Goal: Information Seeking & Learning: Compare options

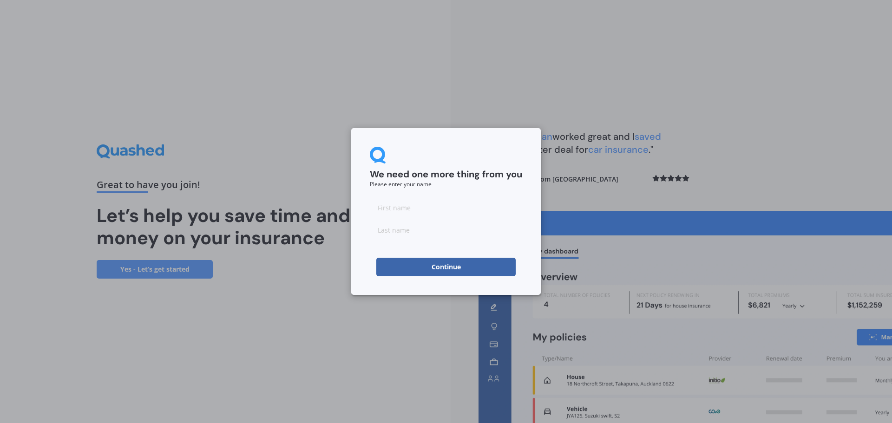
drag, startPoint x: 411, startPoint y: 220, endPoint x: 411, endPoint y: 211, distance: 9.3
click at [411, 214] on div at bounding box center [446, 218] width 152 height 41
click at [411, 210] on input at bounding box center [446, 207] width 152 height 19
type input "Jan"
type input "McKerrow"
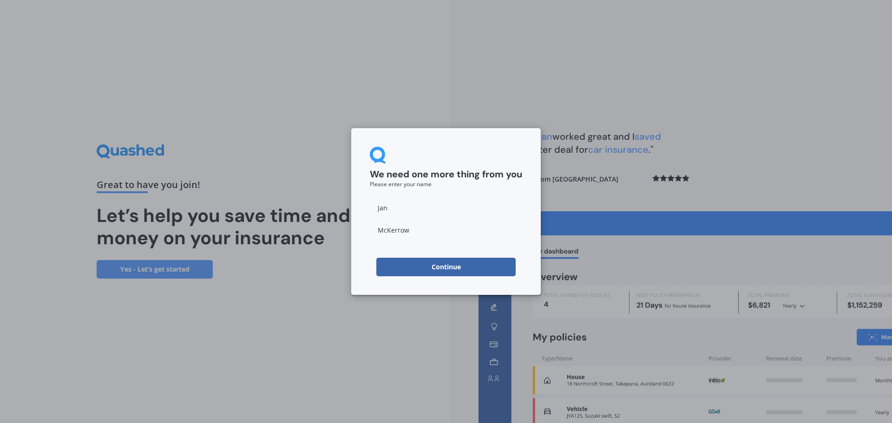
click at [413, 268] on button "Continue" at bounding box center [445, 267] width 139 height 19
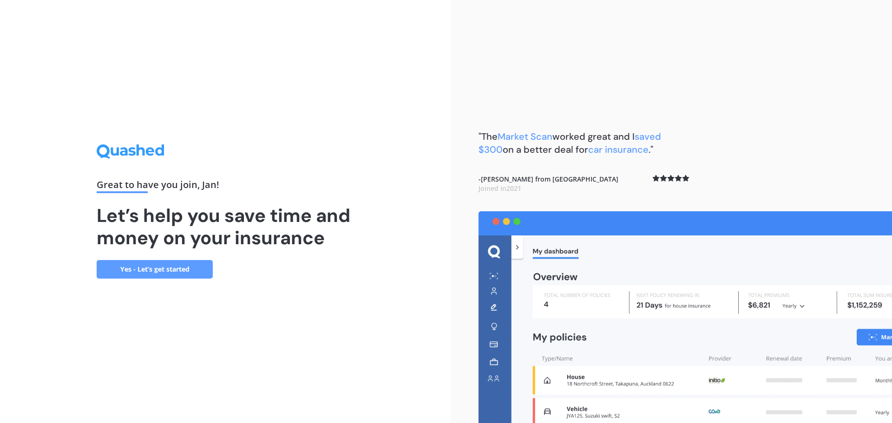
click at [157, 269] on link "Yes - Let’s get started" at bounding box center [155, 269] width 116 height 19
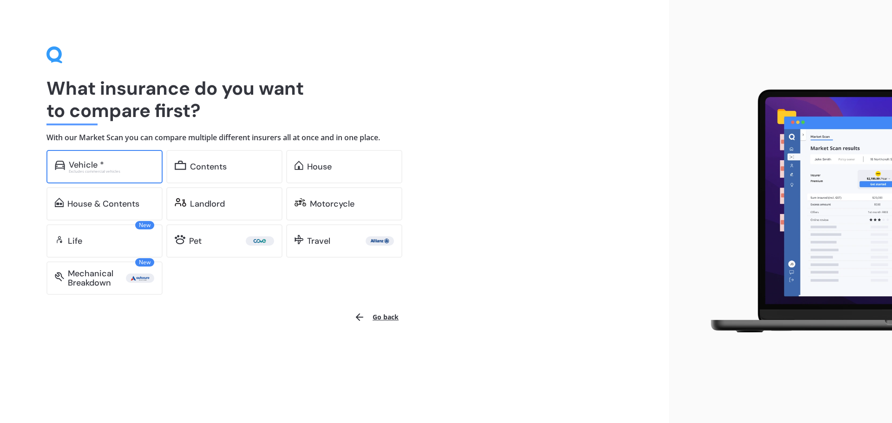
click at [111, 162] on div "Vehicle *" at bounding box center [111, 164] width 85 height 9
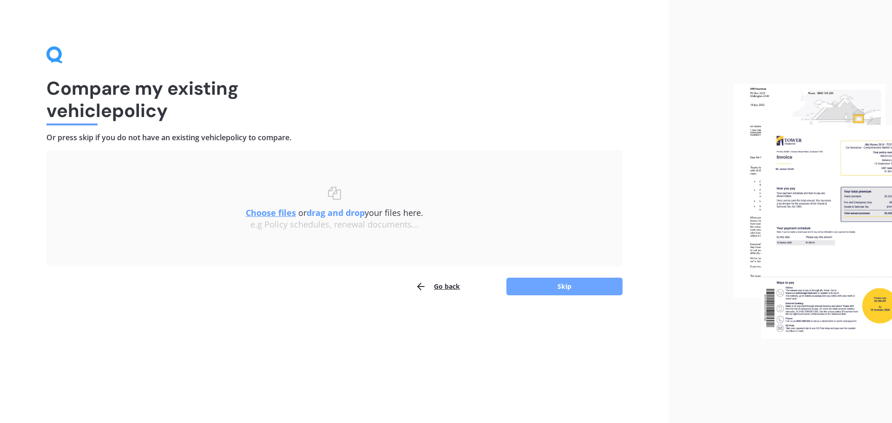
click at [575, 278] on button "Skip" at bounding box center [564, 287] width 116 height 18
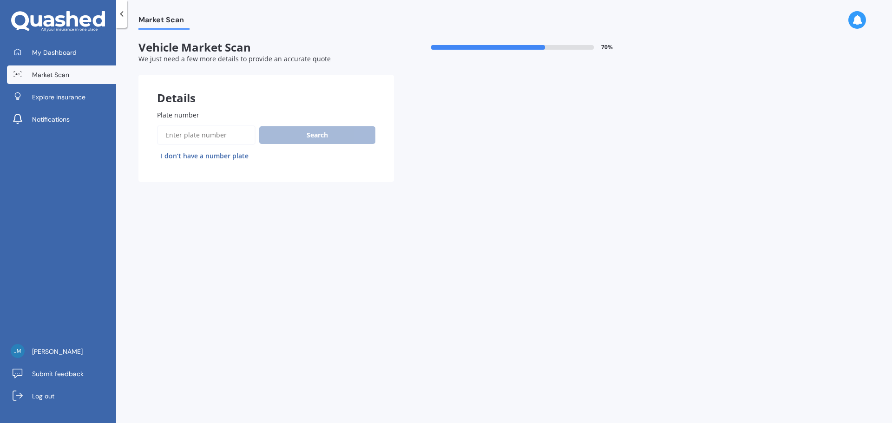
click at [198, 128] on input "Plate number" at bounding box center [206, 135] width 98 height 20
type input "JCM396"
click at [311, 133] on button "Search" at bounding box center [317, 135] width 116 height 18
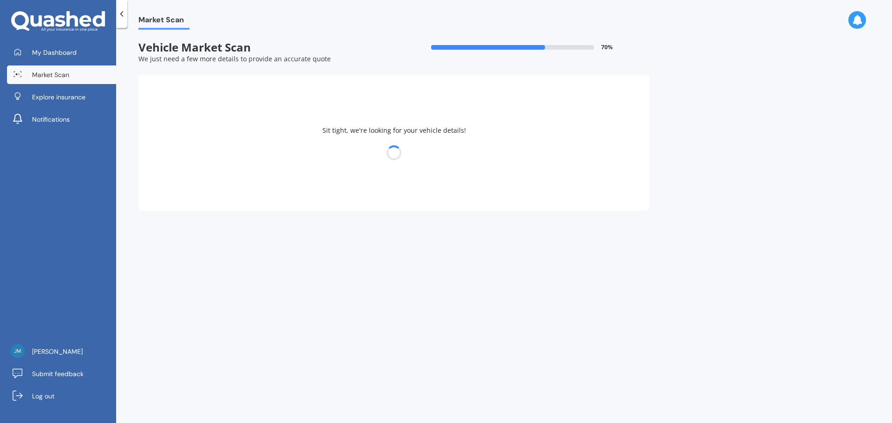
select select "ISUZU"
select select "D-MAX"
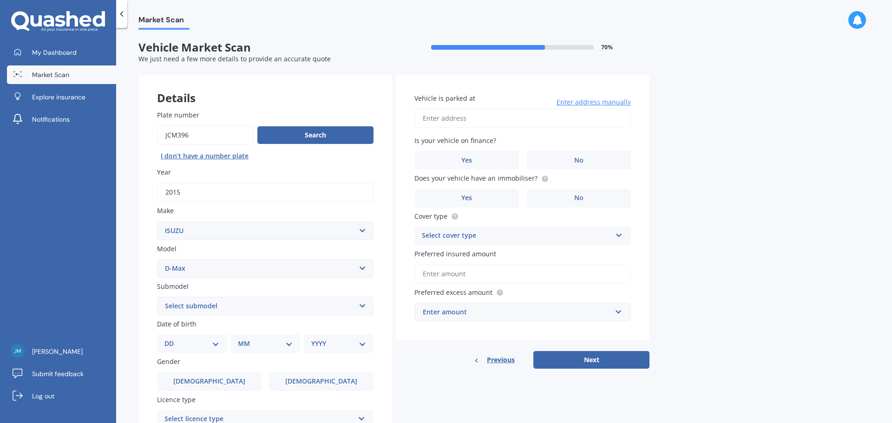
click at [216, 278] on select "DD 01 02 03 04 05 06 07 08 09 10 11 12 13 14 15 16 17 18 19 20 21 22 23 24 25 2…" at bounding box center [191, 344] width 55 height 10
select select "17"
click at [172, 278] on select "DD 01 02 03 04 05 06 07 08 09 10 11 12 13 14 15 16 17 18 19 20 21 22 23 24 25 2…" at bounding box center [191, 344] width 55 height 10
click at [292, 278] on select "MM 01 02 03 04 05 06 07 08 09 10 11 12" at bounding box center [267, 344] width 51 height 10
select select "01"
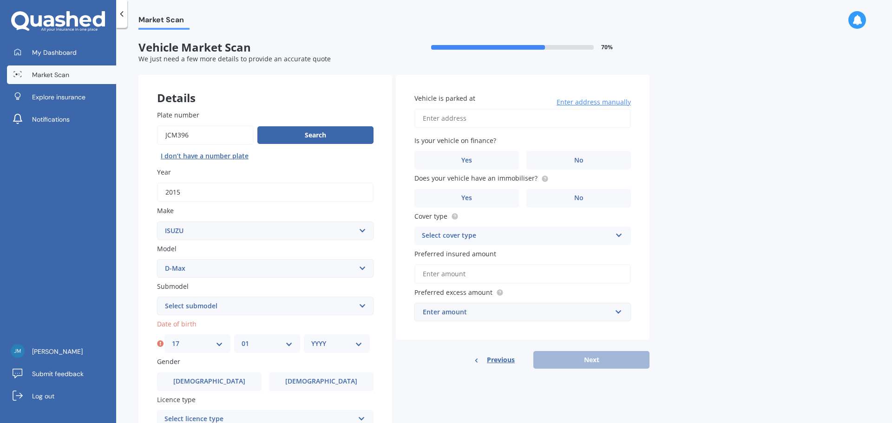
click at [242, 278] on select "MM 01 02 03 04 05 06 07 08 09 10 11 12" at bounding box center [267, 344] width 51 height 10
click at [353, 278] on select "YYYY 2025 2024 2023 2022 2021 2020 2019 2018 2017 2016 2015 2014 2013 2012 2011…" at bounding box center [336, 344] width 51 height 10
select select "2001"
click at [311, 278] on select "YYYY 2025 2024 2023 2022 2021 2020 2019 2018 2017 2016 2015 2014 2013 2012 2011…" at bounding box center [336, 344] width 51 height 10
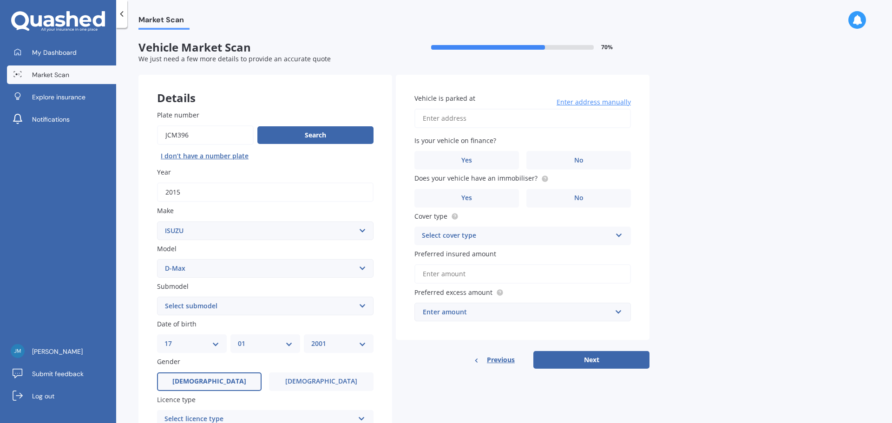
click at [232, 278] on label "[DEMOGRAPHIC_DATA]" at bounding box center [209, 382] width 105 height 19
click at [0, 0] on input "[DEMOGRAPHIC_DATA]" at bounding box center [0, 0] width 0 height 0
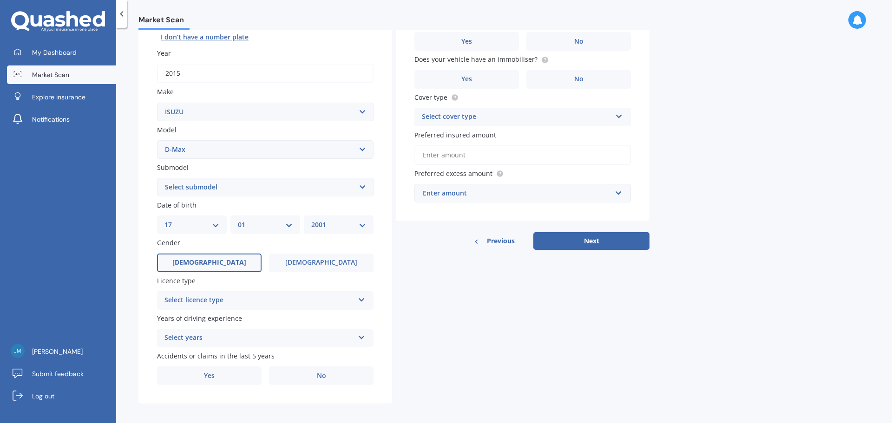
scroll to position [124, 0]
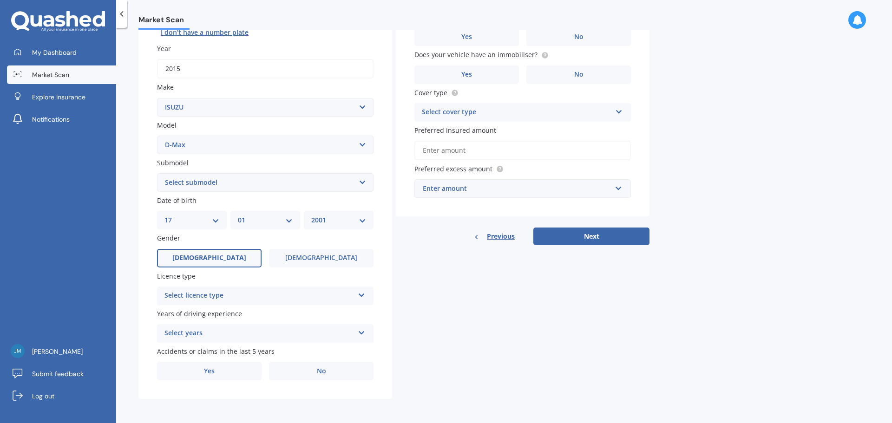
click at [365, 278] on icon at bounding box center [362, 293] width 8 height 7
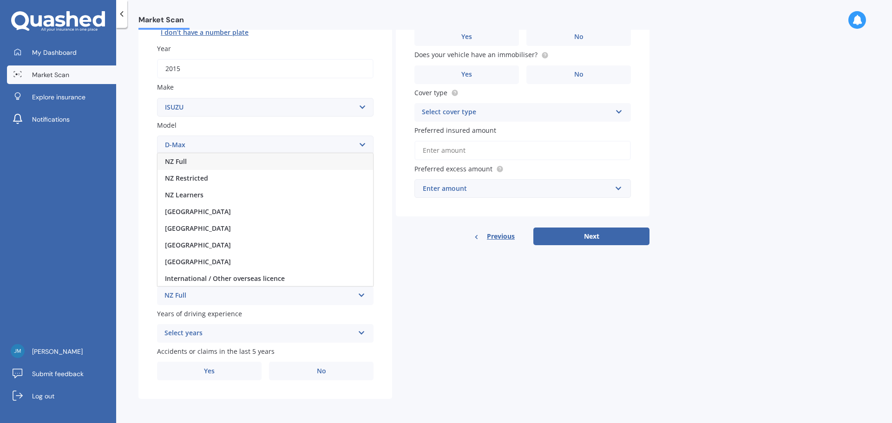
click at [253, 156] on div "NZ Full" at bounding box center [265, 161] width 216 height 17
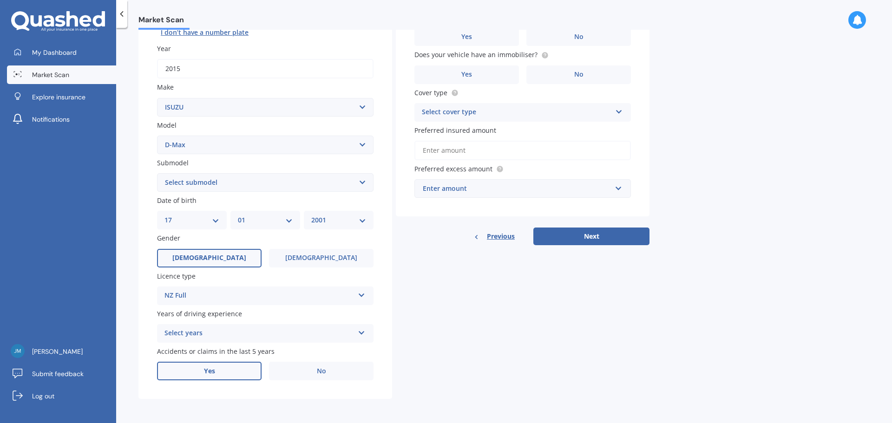
click at [232, 278] on label "Yes" at bounding box center [209, 371] width 105 height 19
click at [0, 0] on input "Yes" at bounding box center [0, 0] width 0 height 0
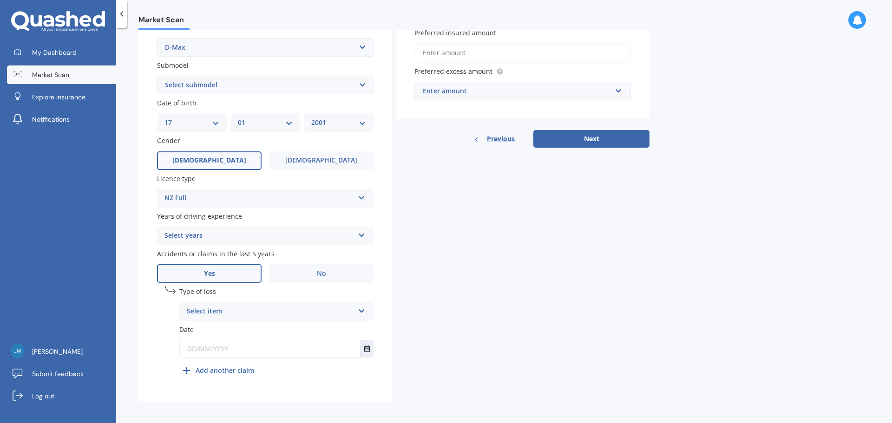
scroll to position [224, 0]
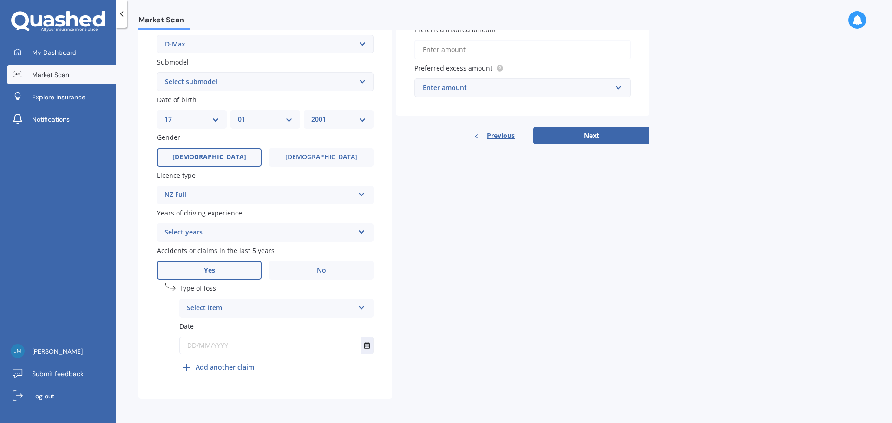
click at [357, 278] on div "Select item At fault accident Not at fault accident" at bounding box center [276, 308] width 194 height 19
click at [352, 278] on div "At fault accident" at bounding box center [276, 326] width 193 height 17
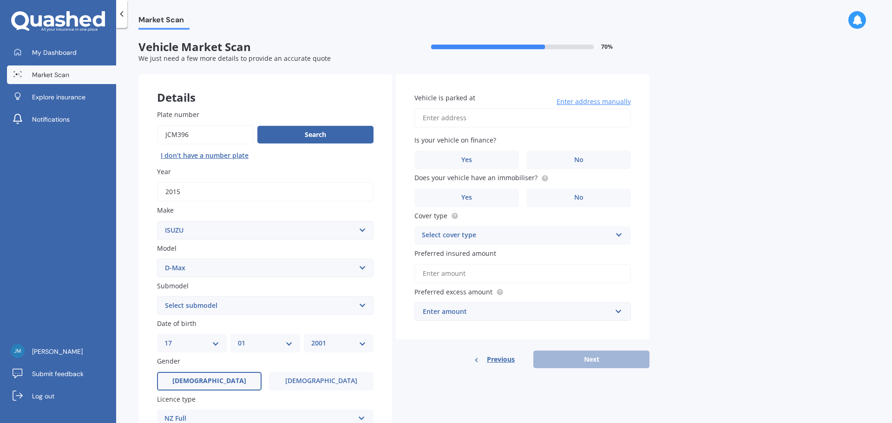
scroll to position [0, 0]
click at [454, 118] on input "Vehicle is parked at" at bounding box center [522, 119] width 216 height 20
type input "[STREET_ADDRESS]"
click at [570, 159] on label "No" at bounding box center [578, 160] width 105 height 19
click at [0, 0] on input "No" at bounding box center [0, 0] width 0 height 0
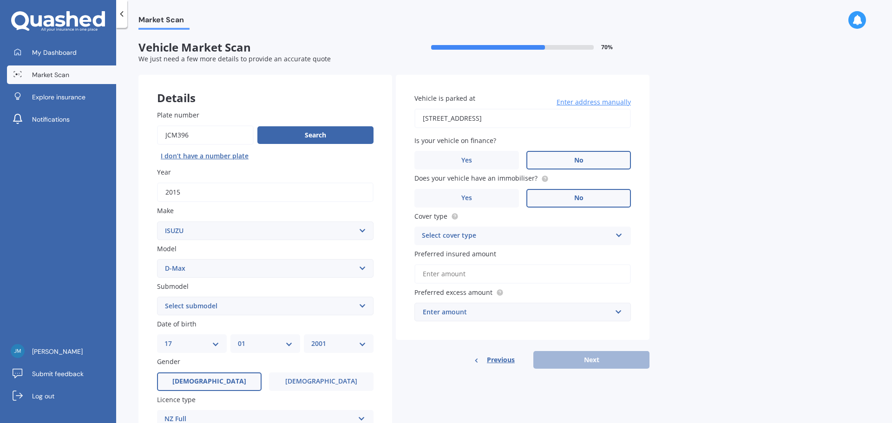
click at [567, 200] on label "No" at bounding box center [578, 198] width 105 height 19
click at [0, 0] on input "No" at bounding box center [0, 0] width 0 height 0
click at [586, 239] on div "Select cover type Comprehensive Third Party, Fire & Theft Third Party" at bounding box center [522, 236] width 216 height 19
click at [580, 267] on div "Third Party, Fire & Theft" at bounding box center [523, 270] width 216 height 17
click at [586, 239] on div "Third Party, Fire & Theft Comprehensive Third Party, Fire & Theft Third Party" at bounding box center [522, 236] width 216 height 19
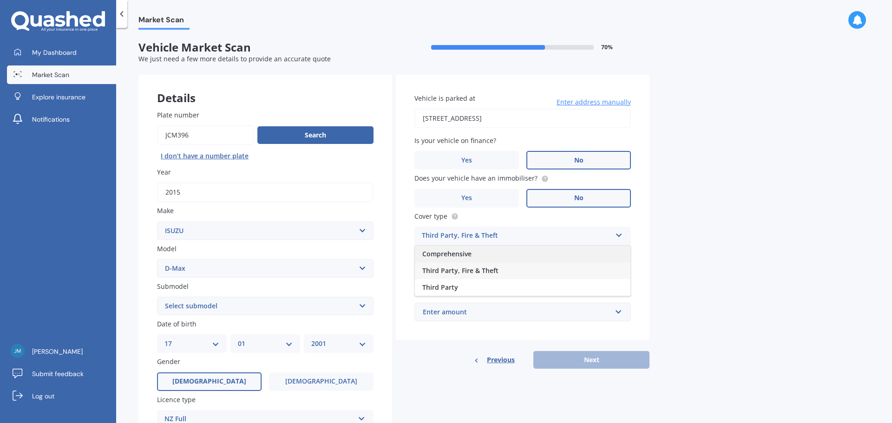
click at [586, 247] on div "Comprehensive" at bounding box center [523, 254] width 216 height 17
click at [526, 275] on input "Preferred insured amount" at bounding box center [522, 274] width 216 height 20
type input "$35,000"
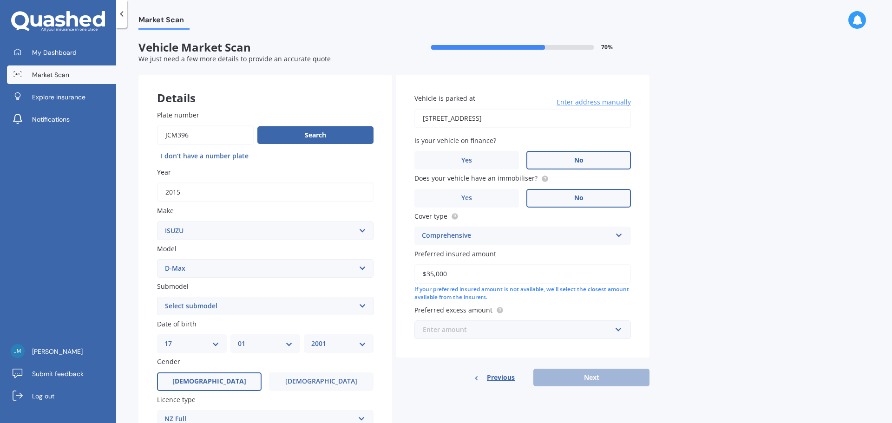
click at [586, 278] on input "text" at bounding box center [519, 330] width 208 height 18
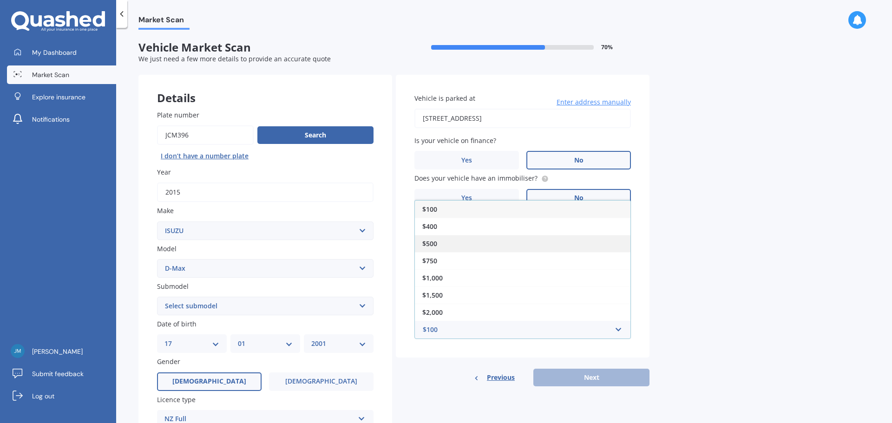
click at [586, 237] on div "$500" at bounding box center [523, 243] width 216 height 17
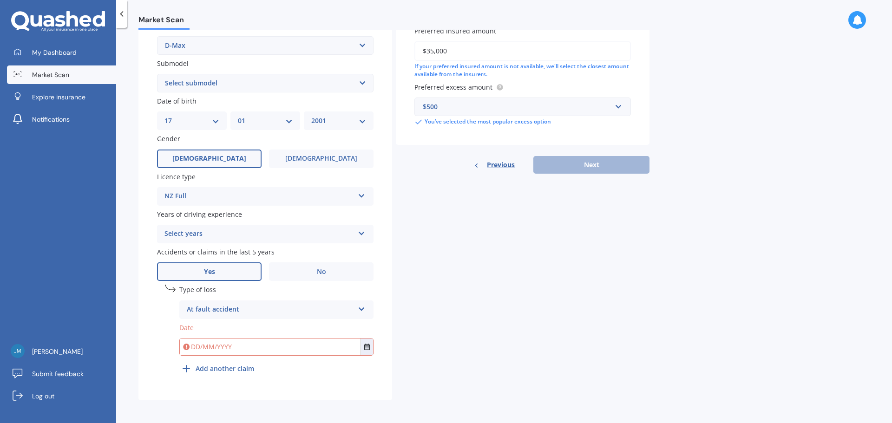
scroll to position [224, 0]
click at [251, 278] on input "text" at bounding box center [270, 345] width 181 height 17
click at [202, 278] on input "text" at bounding box center [270, 345] width 181 height 17
type input "[DATE]"
click at [189, 278] on icon at bounding box center [186, 367] width 11 height 11
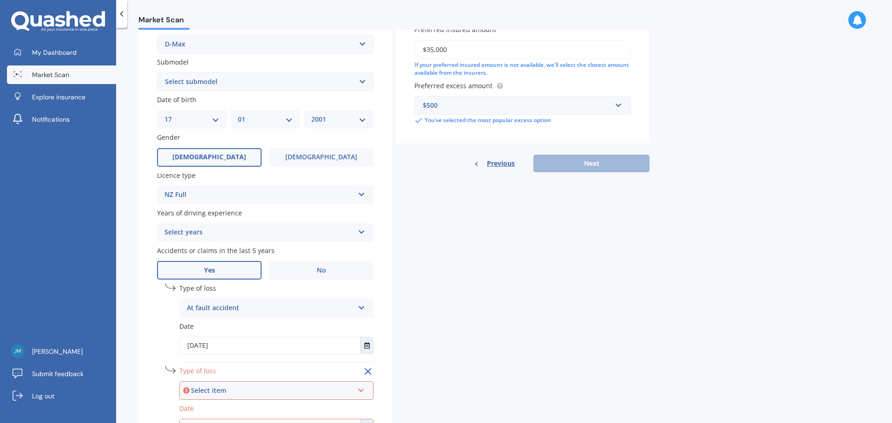
click at [255, 278] on div "Select item" at bounding box center [272, 391] width 163 height 10
click at [243, 278] on div "At fault accident" at bounding box center [276, 356] width 192 height 17
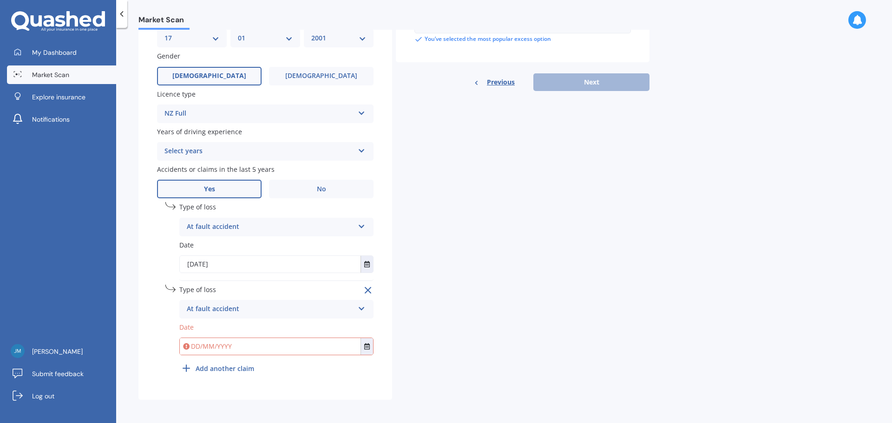
scroll to position [307, 0]
click at [206, 278] on input "text" at bounding box center [270, 345] width 181 height 17
click at [216, 278] on input "text" at bounding box center [270, 345] width 181 height 17
type input "[DATE]"
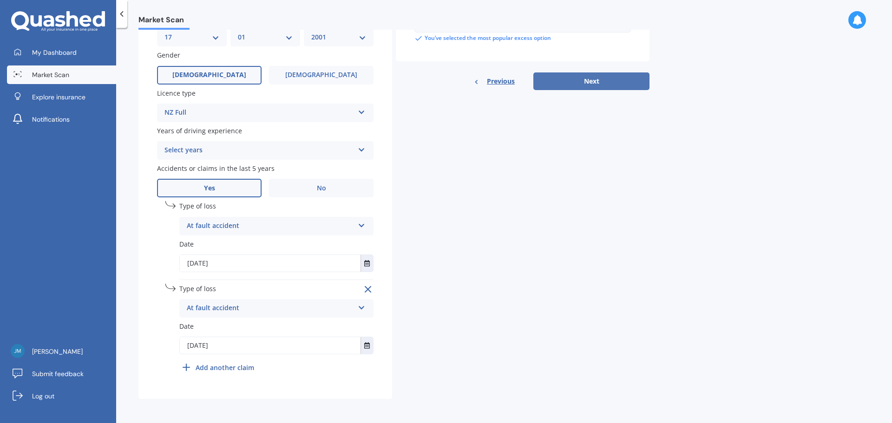
click at [583, 77] on button "Next" at bounding box center [591, 81] width 116 height 18
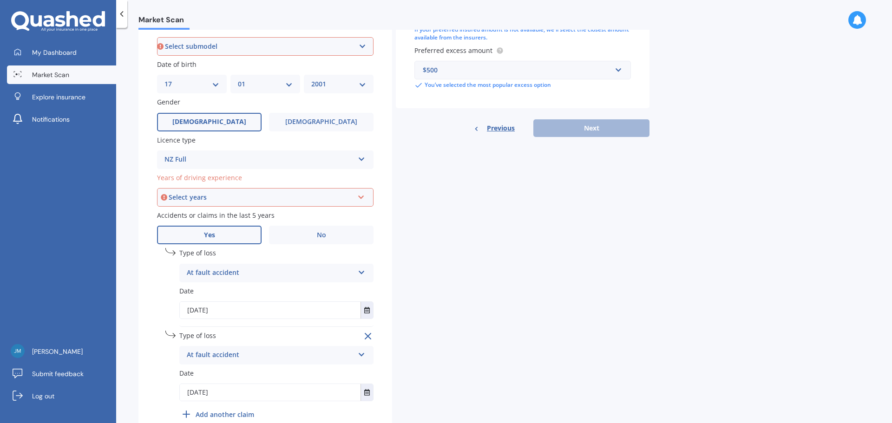
scroll to position [252, 0]
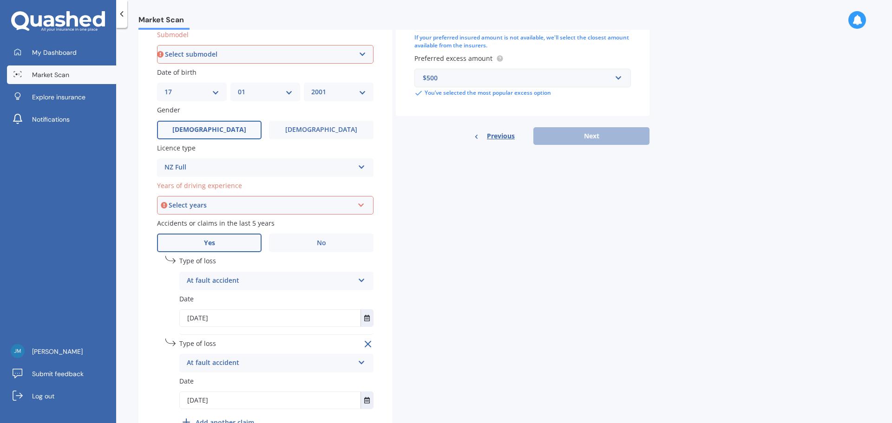
click at [361, 52] on select "Select submodel (All Other) LS LS-M DOUBLE CAB 4WD LX 4WD" at bounding box center [265, 54] width 216 height 19
click at [348, 34] on label "Submodel" at bounding box center [263, 35] width 213 height 10
click at [348, 45] on select "Select submodel (All Other) LS LS-M DOUBLE CAB 4WD LX 4WD" at bounding box center [265, 54] width 216 height 19
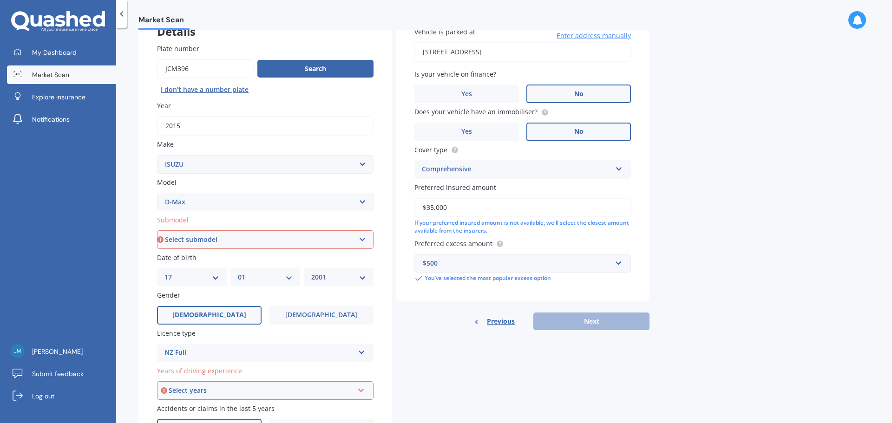
scroll to position [66, 0]
click at [356, 238] on select "Select submodel (All Other) LS LS-M DOUBLE CAB 4WD LX 4WD" at bounding box center [265, 240] width 216 height 19
click at [360, 241] on select "Select submodel (All Other) LS LS-M DOUBLE CAB 4WD LX 4WD" at bounding box center [265, 240] width 216 height 19
select select "LS-M DOUBLE CAB 4WD"
click at [157, 231] on select "Select submodel (All Other) LS LS-M DOUBLE CAB 4WD LX 4WD" at bounding box center [265, 240] width 216 height 19
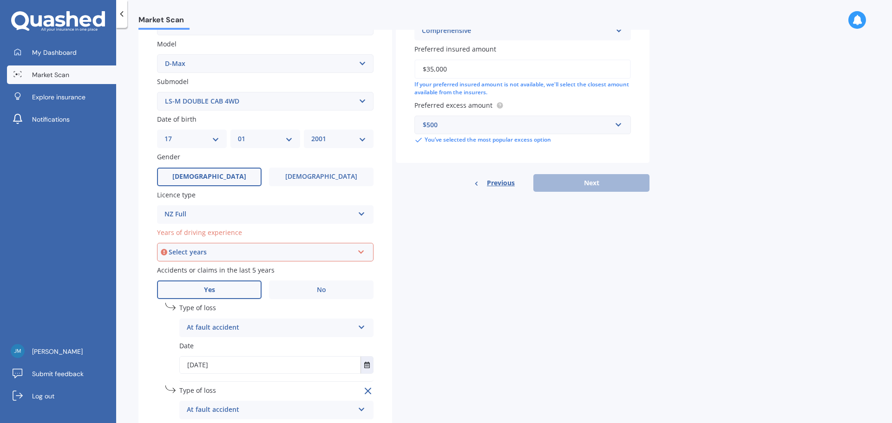
scroll to position [205, 0]
click at [360, 253] on icon at bounding box center [361, 250] width 8 height 7
click at [339, 266] on div "5 or more years" at bounding box center [265, 269] width 215 height 17
click at [586, 185] on button "Next" at bounding box center [591, 183] width 116 height 18
select select "17"
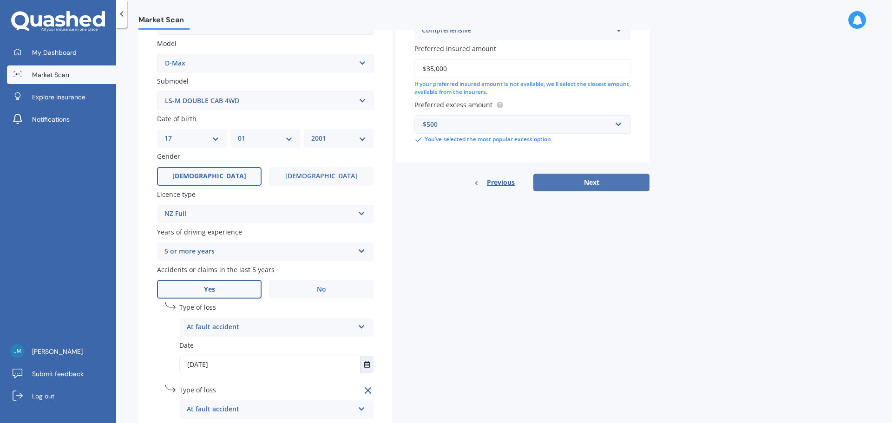
select select "01"
select select "2001"
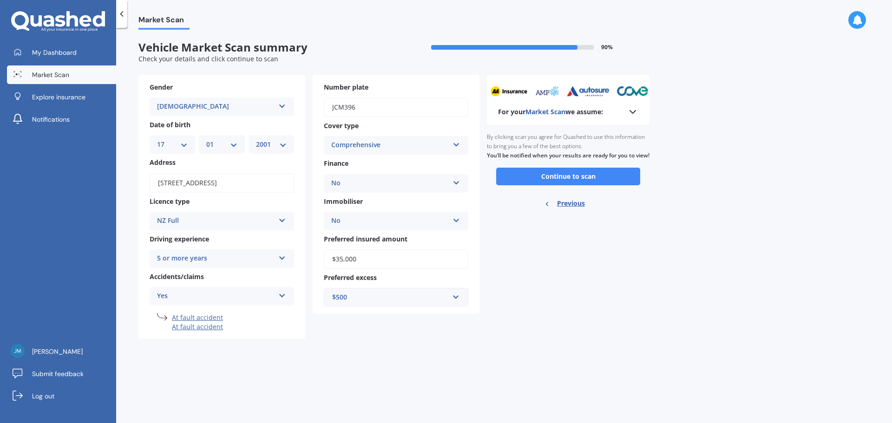
scroll to position [0, 0]
click at [562, 185] on button "Continue to scan" at bounding box center [568, 177] width 144 height 18
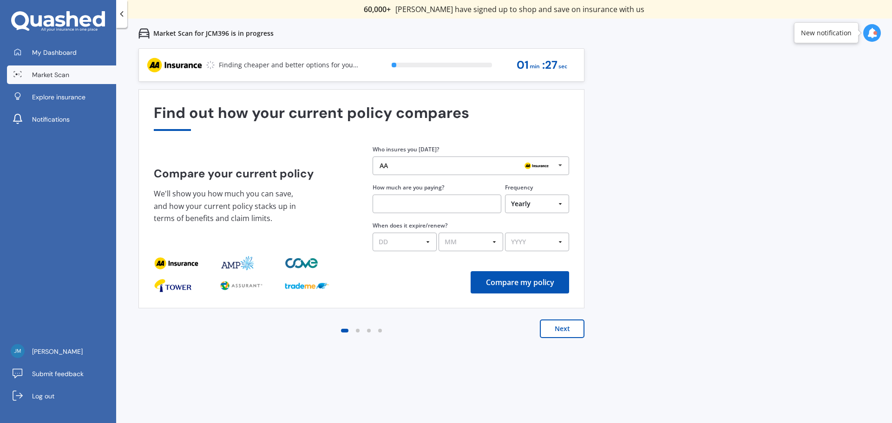
click at [557, 165] on icon at bounding box center [560, 165] width 14 height 17
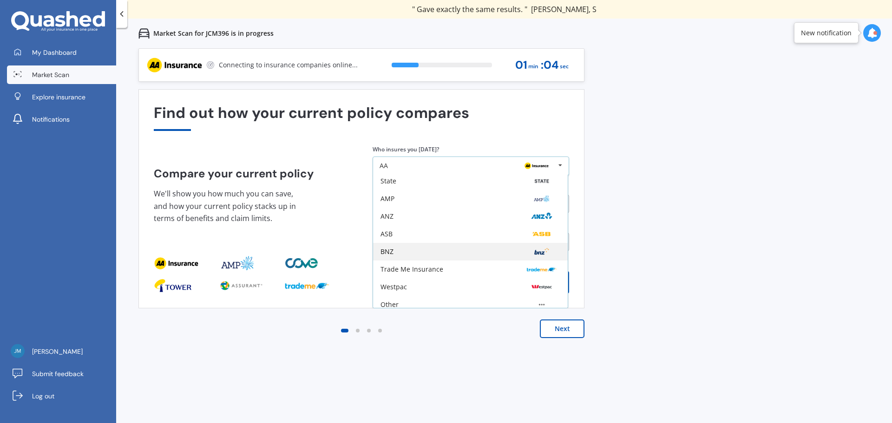
scroll to position [61, 0]
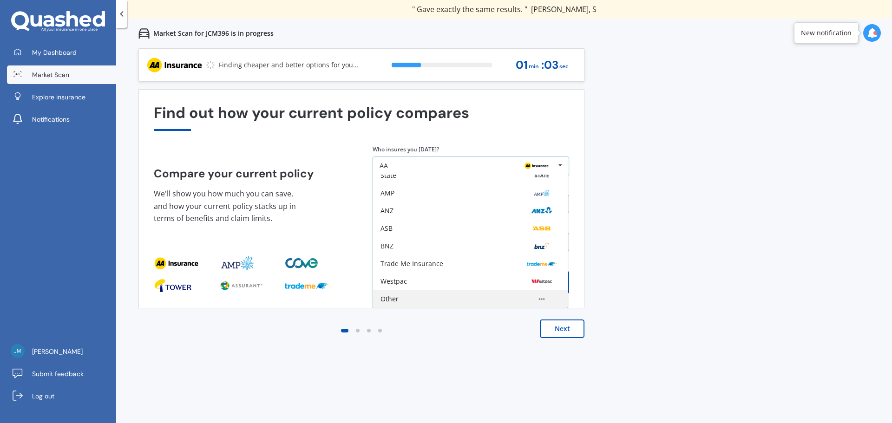
click at [397, 278] on div "Other" at bounding box center [389, 299] width 18 height 7
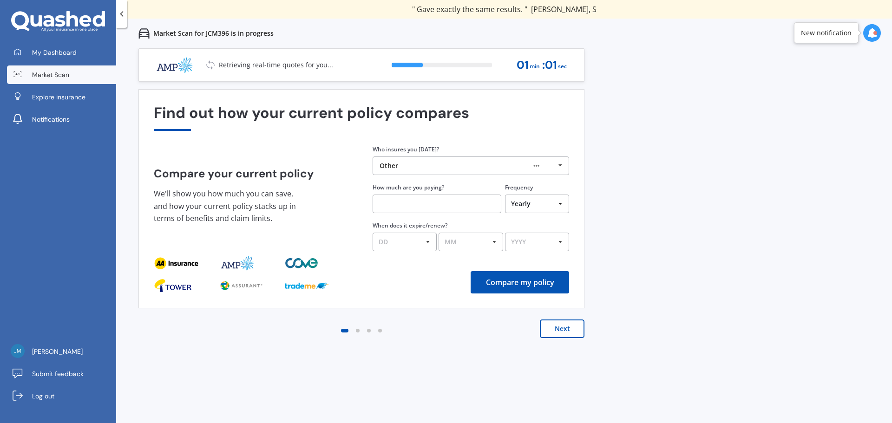
click at [424, 208] on input "text" at bounding box center [437, 204] width 129 height 19
click at [401, 203] on input "text" at bounding box center [437, 204] width 129 height 19
type input "$2,858.85"
click at [431, 244] on select "DD 01 02 03 04 05 06 07 08 09 10 11 12 13 14 15 16 17 18 19 20 21 22 23 24 25 2…" at bounding box center [405, 242] width 64 height 19
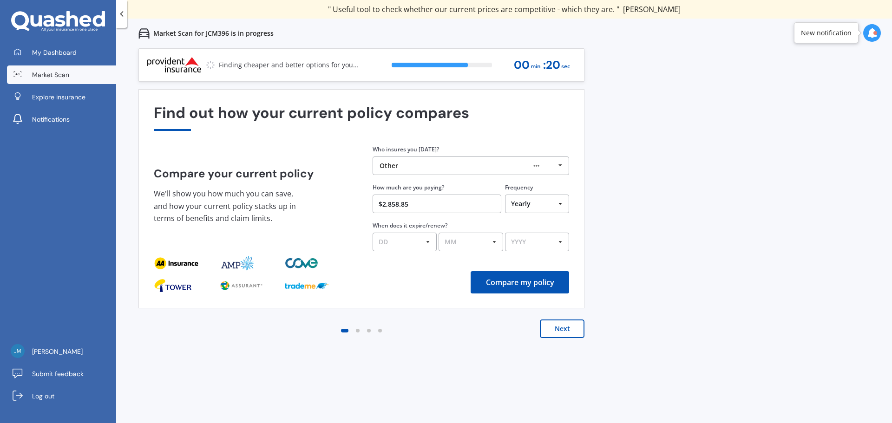
click at [426, 240] on select "DD 01 02 03 04 05 06 07 08 09 10 11 12 13 14 15 16 17 18 19 20 21 22 23 24 25 2…" at bounding box center [405, 242] width 64 height 19
click at [430, 243] on select "DD 01 02 03 04 05 06 07 08 09 10 11 12 13 14 15 16 17 18 19 20 21 22 23 24 25 2…" at bounding box center [405, 242] width 64 height 19
select select "25"
click at [373, 233] on select "DD 01 02 03 04 05 06 07 08 09 10 11 12 13 14 15 16 17 18 19 20 21 22 23 24 25 2…" at bounding box center [405, 242] width 64 height 19
click at [474, 242] on select "MM 01 02 03 04 05 06 07 08 09 10 11 12" at bounding box center [471, 242] width 64 height 19
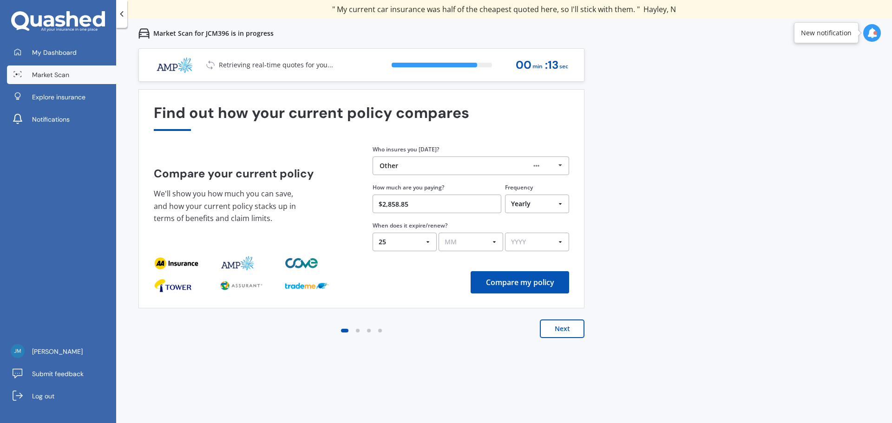
select select "08"
click at [439, 233] on select "MM 01 02 03 04 05 06 07 08 09 10 11 12" at bounding box center [471, 242] width 64 height 19
click at [534, 243] on select "YYYY 2026 2025 2024" at bounding box center [537, 242] width 64 height 19
select select "2025"
click at [505, 233] on select "YYYY 2026 2025 2024" at bounding box center [537, 242] width 64 height 19
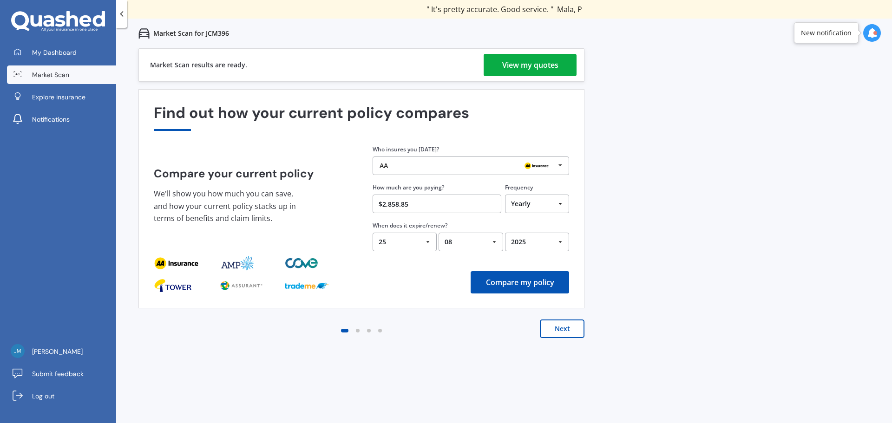
click at [558, 163] on icon at bounding box center [560, 165] width 14 height 17
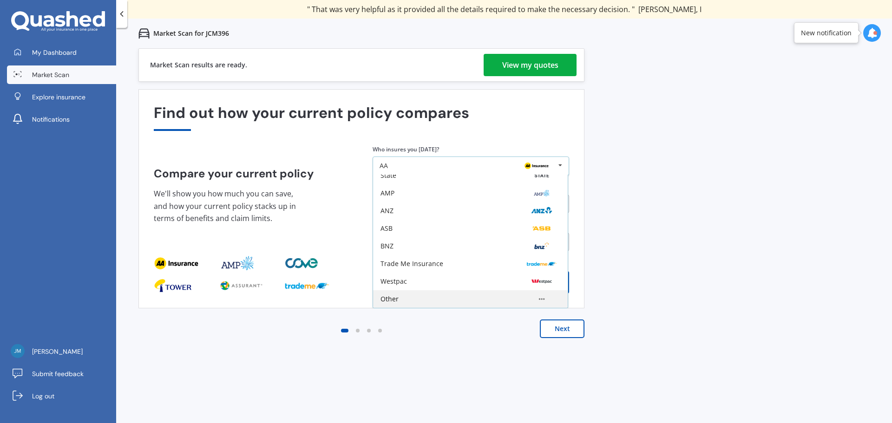
click at [397, 278] on div "Other" at bounding box center [389, 299] width 18 height 7
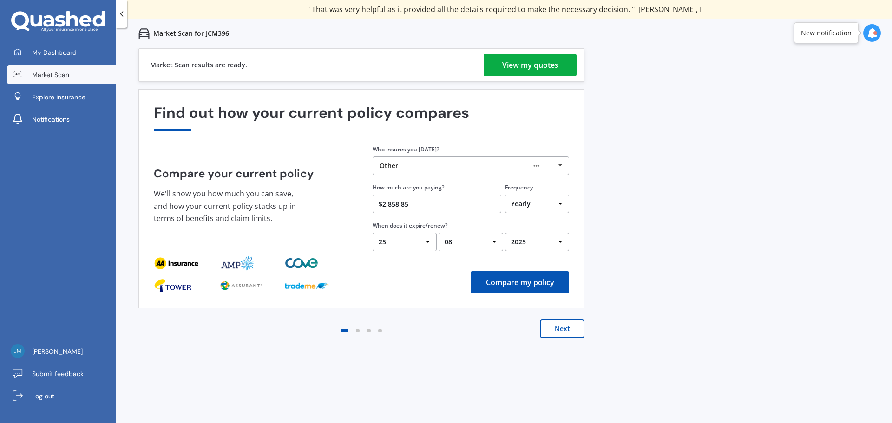
click at [547, 278] on button "Compare my policy" at bounding box center [520, 282] width 98 height 22
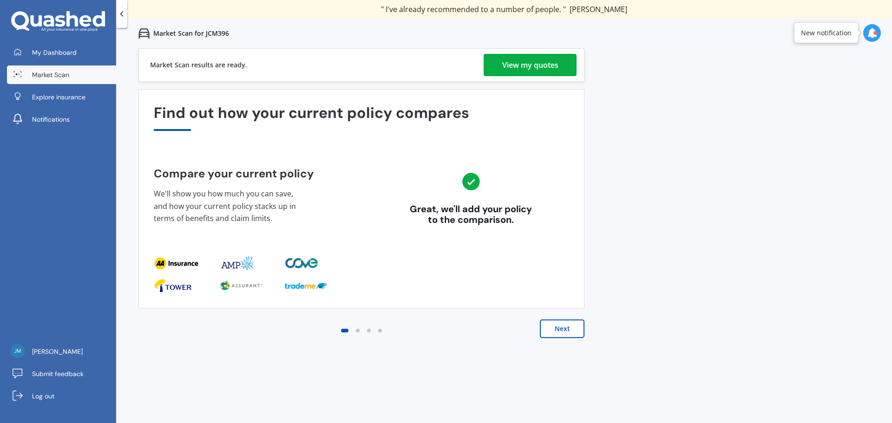
click at [569, 278] on button "Next" at bounding box center [562, 329] width 45 height 19
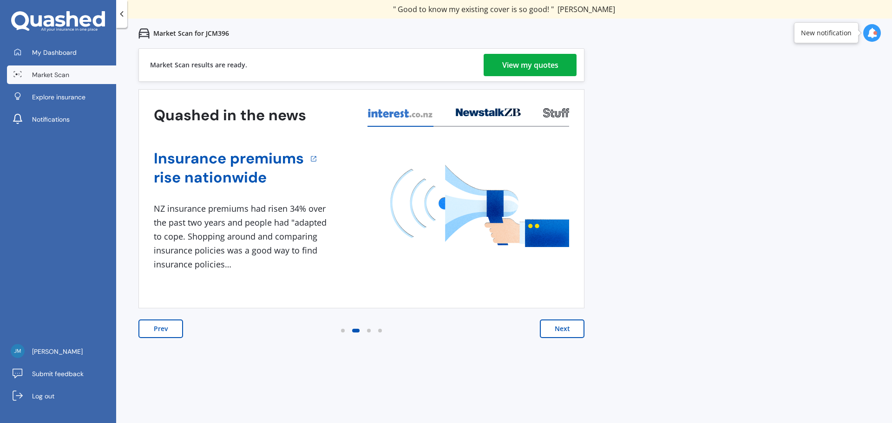
click at [570, 278] on button "Next" at bounding box center [562, 329] width 45 height 19
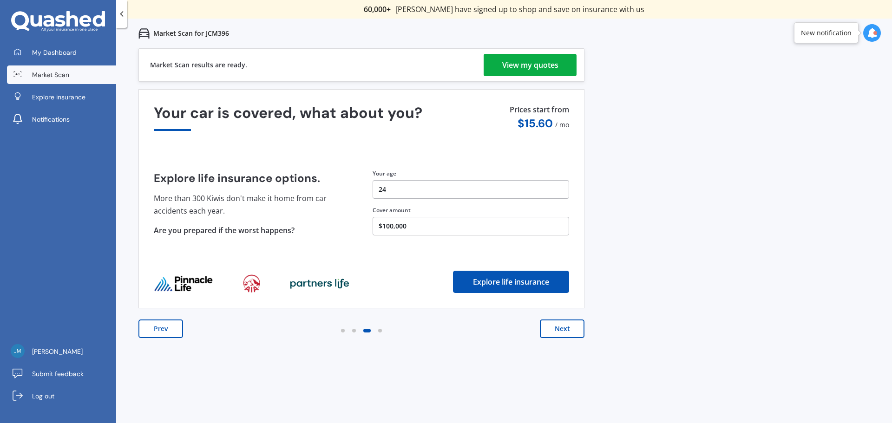
click at [155, 278] on button "Prev" at bounding box center [160, 329] width 45 height 19
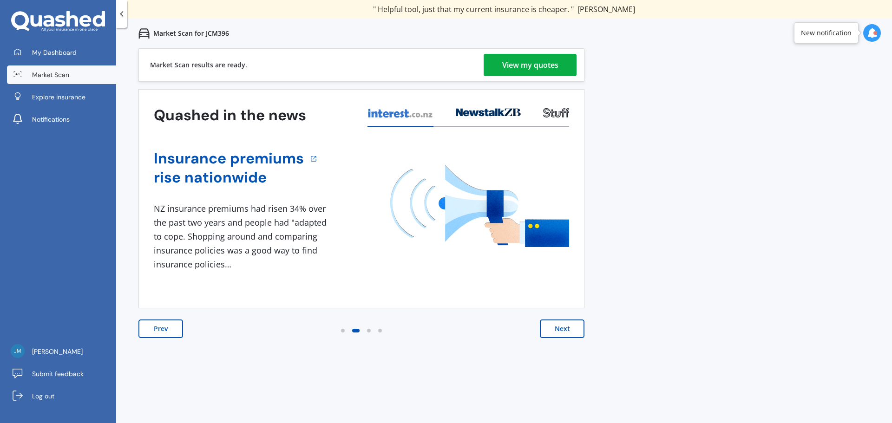
click at [571, 278] on button "Next" at bounding box center [562, 329] width 45 height 19
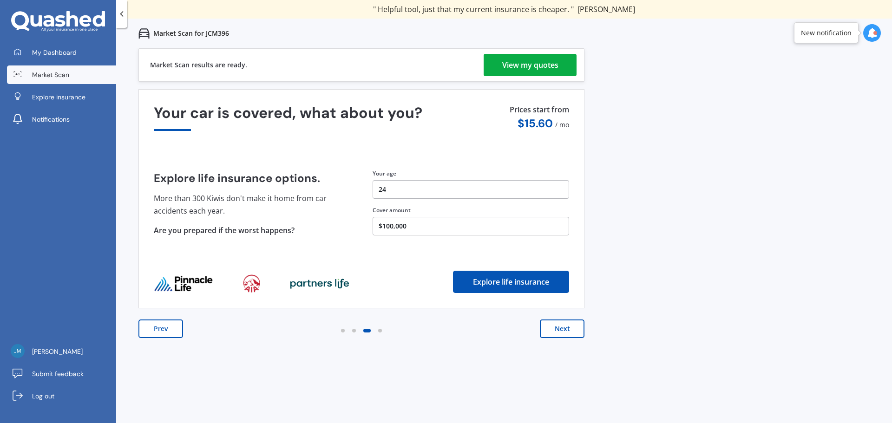
click at [575, 278] on button "Next" at bounding box center [562, 329] width 45 height 19
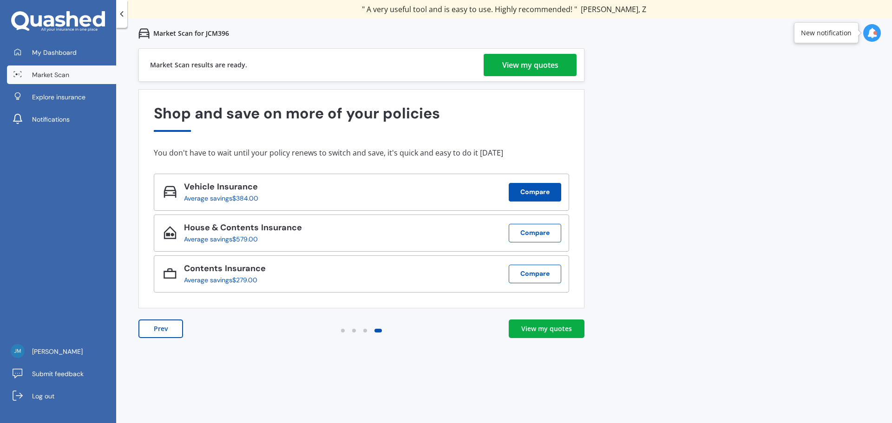
click at [544, 192] on button "Compare" at bounding box center [535, 192] width 52 height 19
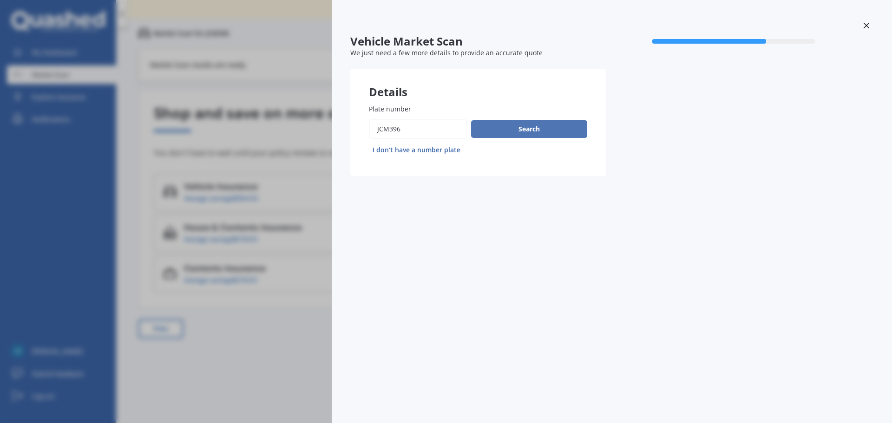
click at [529, 130] on button "Search" at bounding box center [529, 129] width 116 height 18
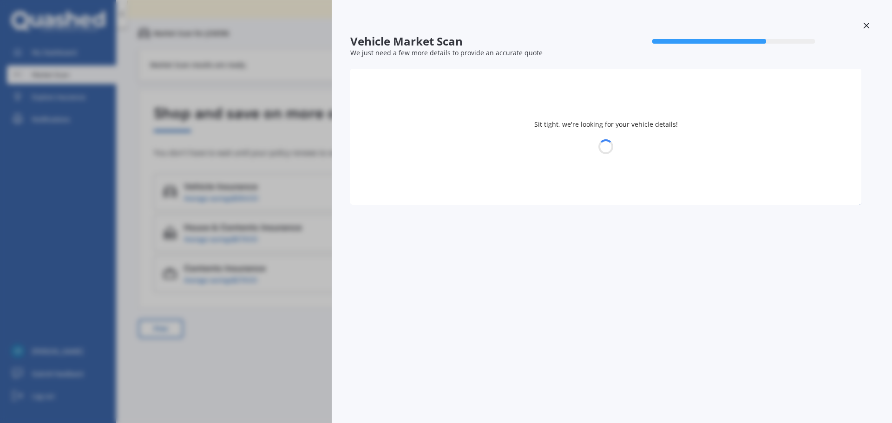
select select "ISUZU"
select select "D-MAX"
select select "17"
select select "01"
select select "2001"
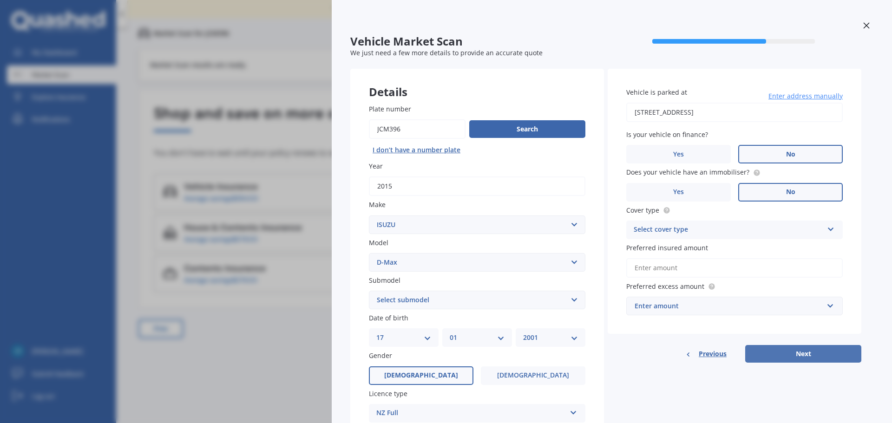
click at [586, 278] on button "Next" at bounding box center [803, 354] width 116 height 18
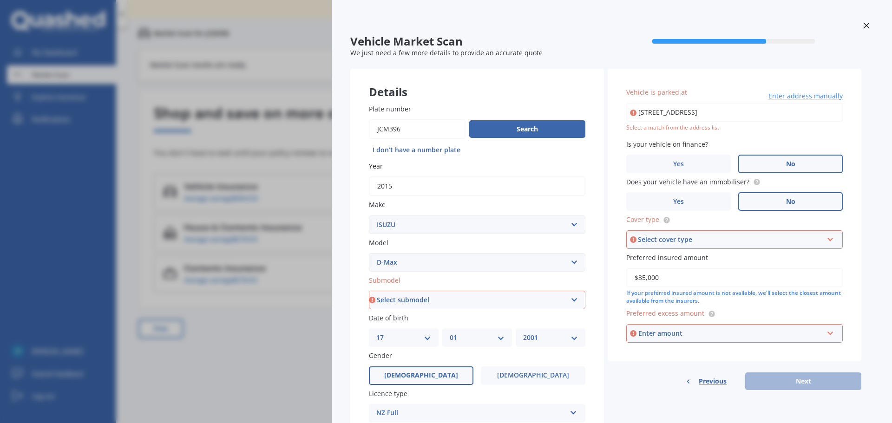
type input "$35,000"
click at [586, 30] on div at bounding box center [866, 27] width 14 height 16
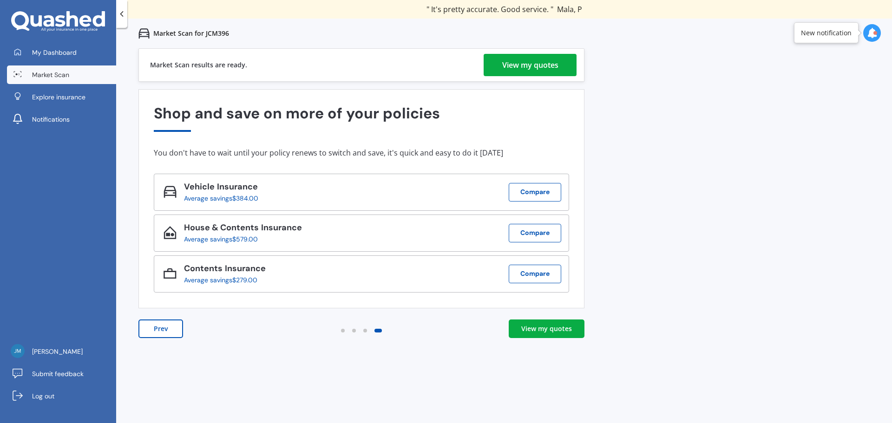
click at [531, 62] on div "View my quotes" at bounding box center [530, 65] width 56 height 22
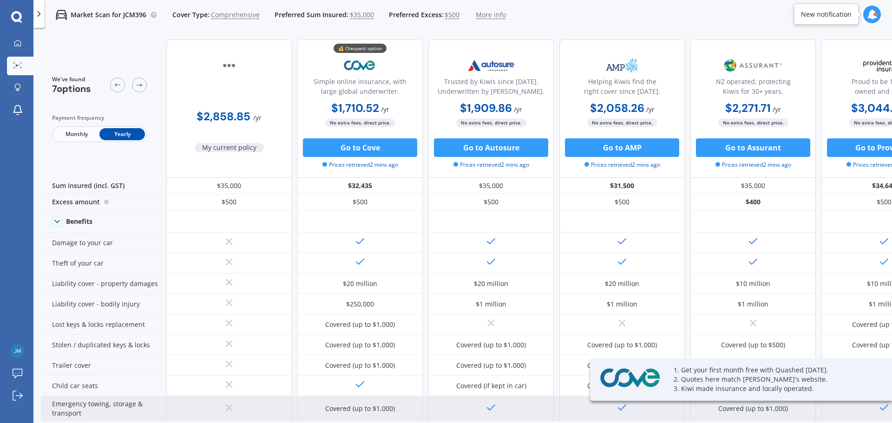
drag, startPoint x: 546, startPoint y: 421, endPoint x: 648, endPoint y: 411, distance: 101.8
click at [586, 278] on div "We've found 7 options Payment frequency Monthly Yearly $2,858.85 / yr My curren…" at bounding box center [466, 242] width 851 height 421
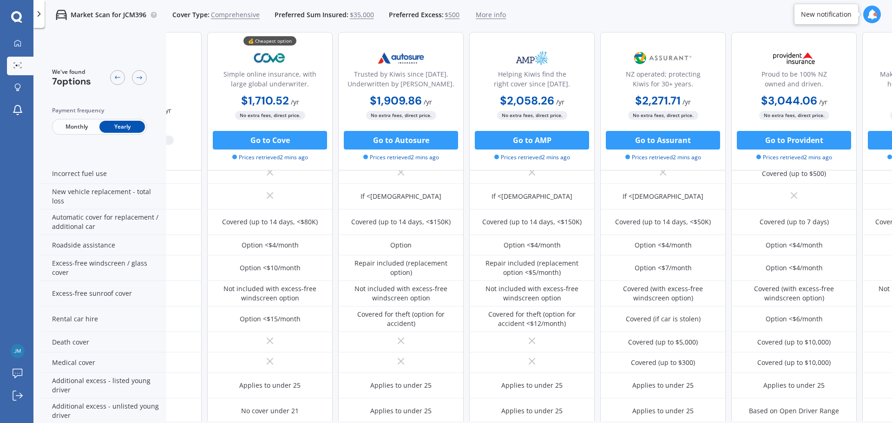
scroll to position [279, 0]
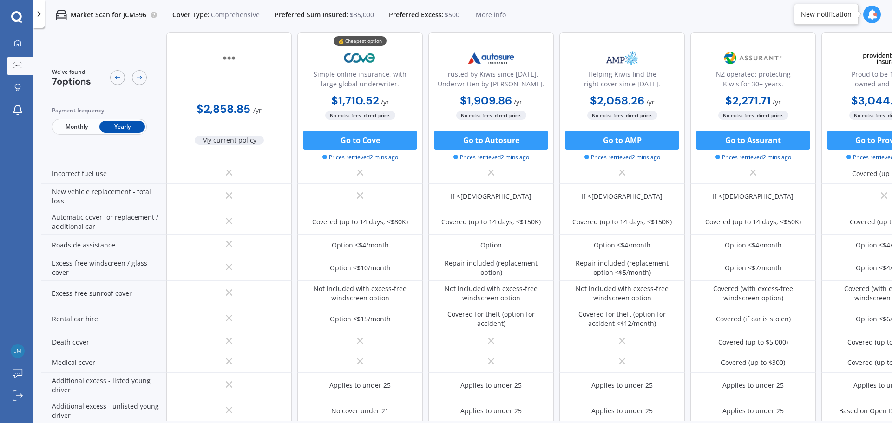
click at [586, 13] on div at bounding box center [872, 15] width 18 height 18
click at [586, 13] on div "Market Scan for JCM396 Cover Type: Comprehensive Preferred Sum Insured: $35,000…" at bounding box center [462, 15] width 859 height 30
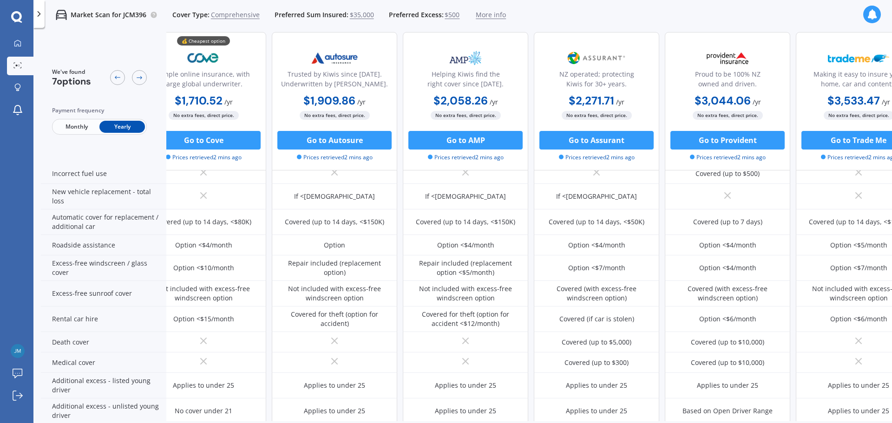
scroll to position [279, 157]
